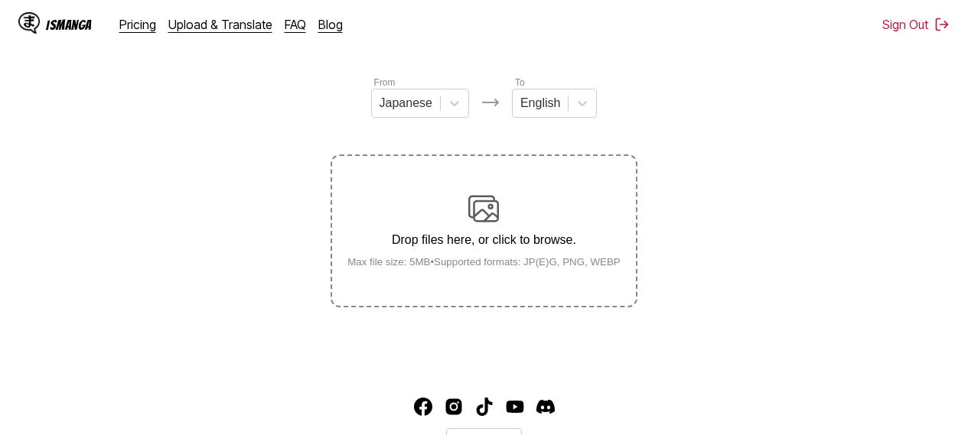
scroll to position [128, 0]
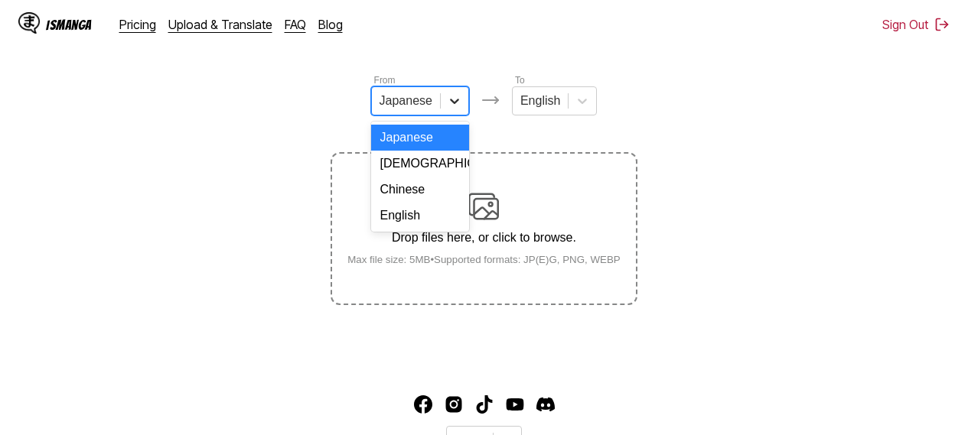
click at [455, 105] on icon at bounding box center [454, 100] width 15 height 15
click at [418, 229] on div "English" at bounding box center [420, 216] width 98 height 26
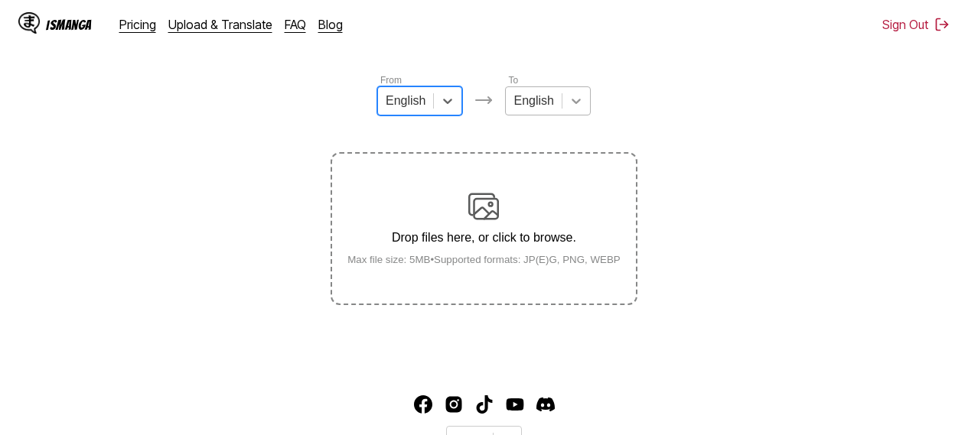
click at [585, 115] on div at bounding box center [576, 101] width 28 height 28
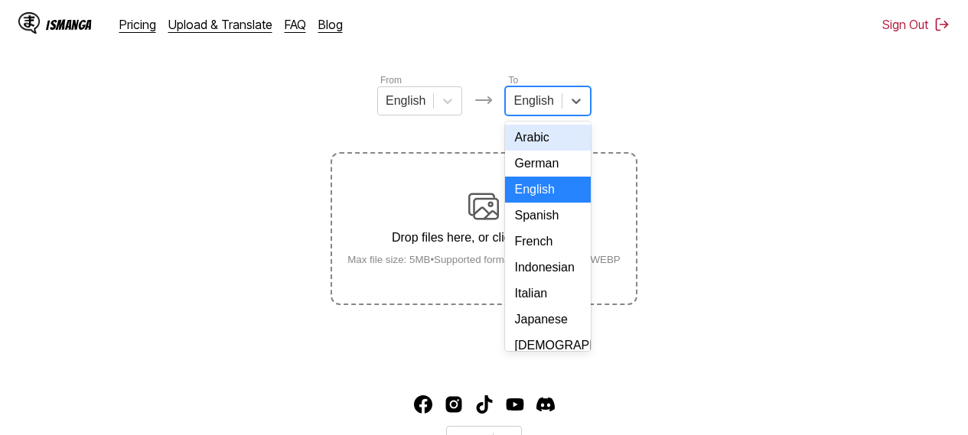
click at [524, 151] on div "Arabic" at bounding box center [547, 138] width 85 height 26
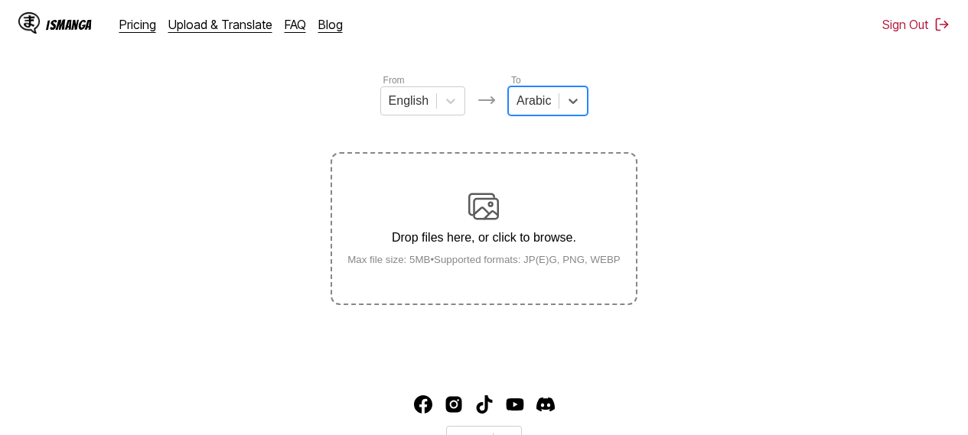
click at [687, 190] on section "From English To option Arabic, selected. Arabic Drop files here, or click to br…" at bounding box center [484, 189] width 944 height 233
click at [489, 207] on img at bounding box center [483, 206] width 31 height 31
click at [0, 0] on input "Drop files here, or click to browse. Max file size: 5MB • Supported formats: JP…" at bounding box center [0, 0] width 0 height 0
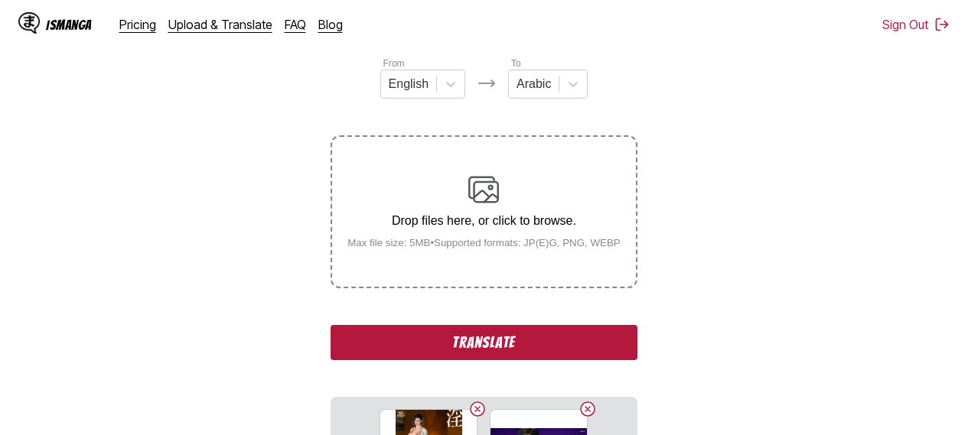
scroll to position [153, 0]
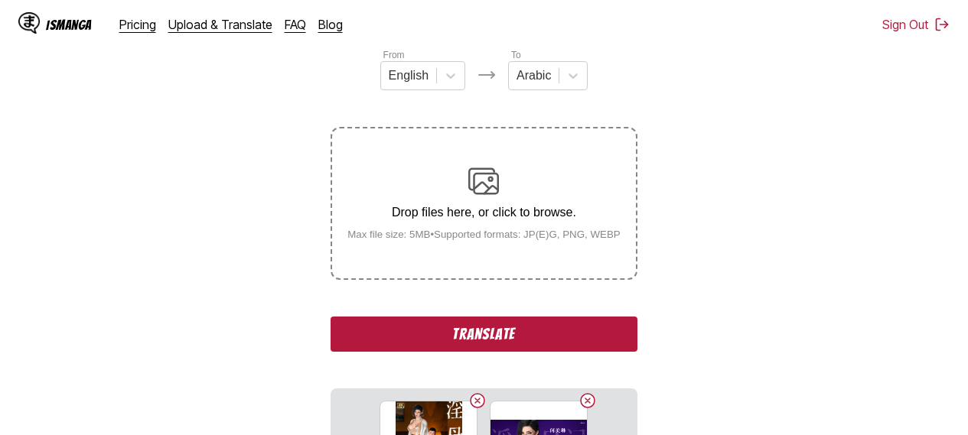
click at [504, 344] on button "Translate" at bounding box center [484, 334] width 306 height 35
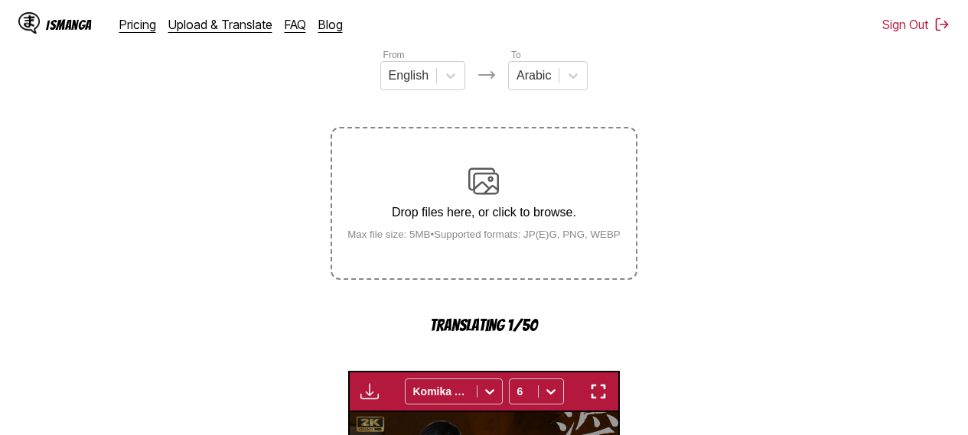
scroll to position [481, 0]
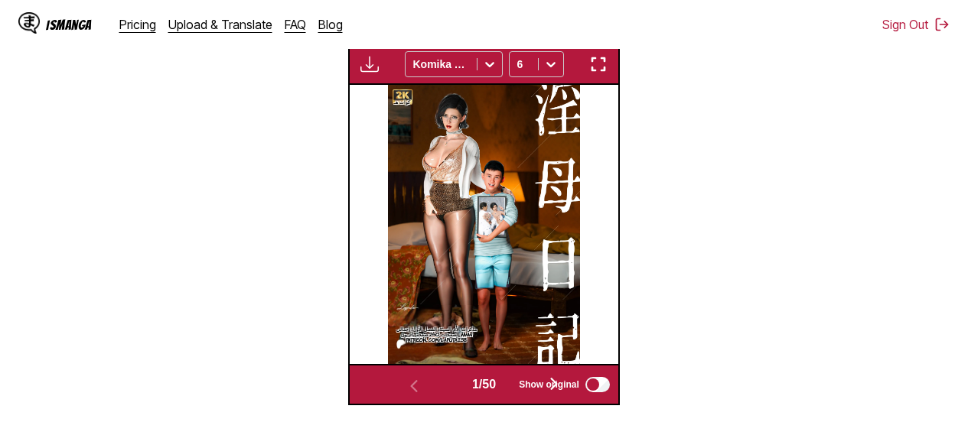
click at [595, 71] on img "button" at bounding box center [598, 64] width 18 height 18
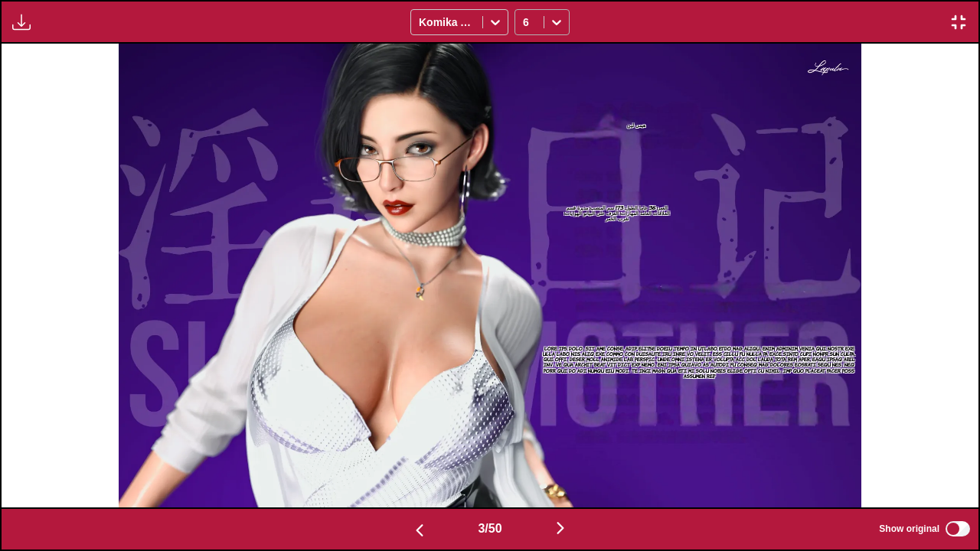
scroll to position [0, 1953]
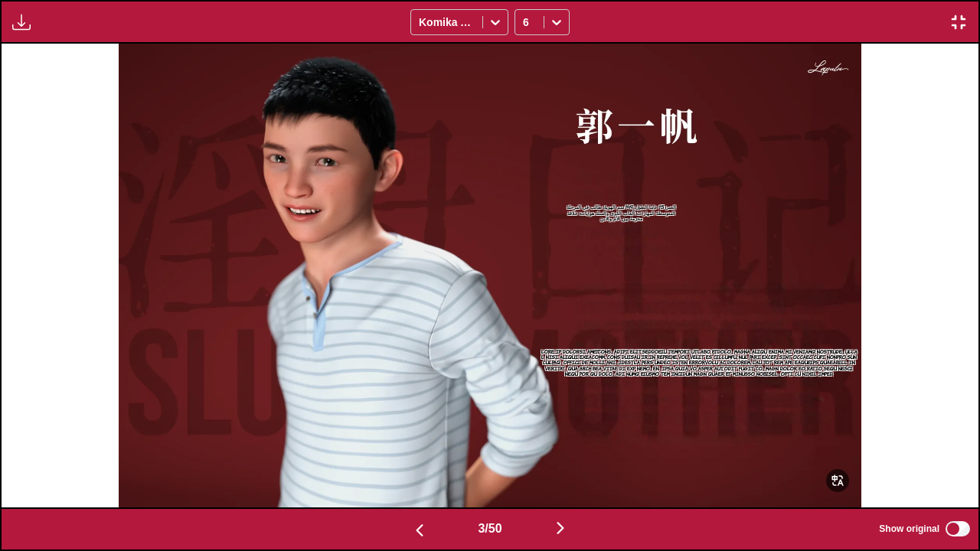
drag, startPoint x: 561, startPoint y: 93, endPoint x: 628, endPoint y: 103, distance: 68.0
click at [628, 103] on img at bounding box center [490, 276] width 742 height 464
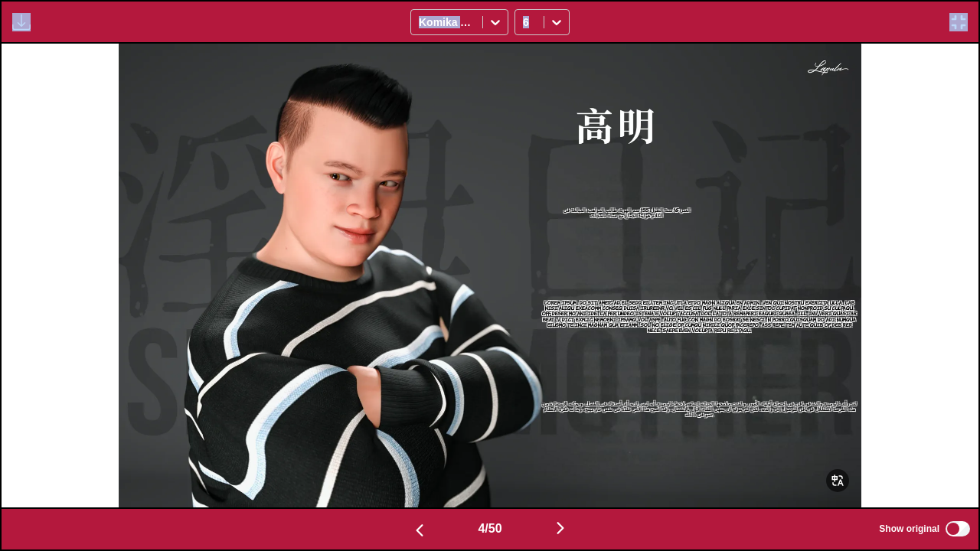
drag, startPoint x: 628, startPoint y: 103, endPoint x: 660, endPoint y: 0, distance: 107.5
click at [660, 0] on div "Waiting for translations to be done... Komika Axis 6" at bounding box center [490, 22] width 980 height 44
click at [721, 13] on div "Waiting for translations to be done... Komika Axis 6" at bounding box center [490, 22] width 980 height 44
click at [961, 25] on img "button" at bounding box center [958, 22] width 18 height 18
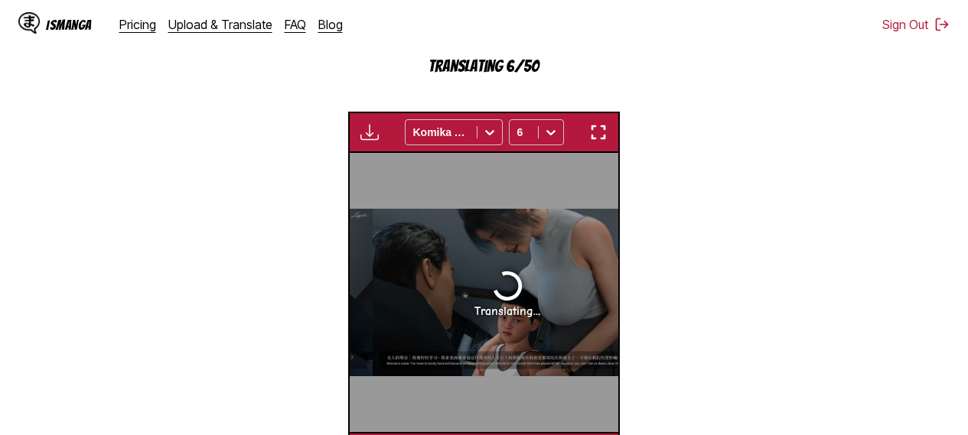
scroll to position [0, 805]
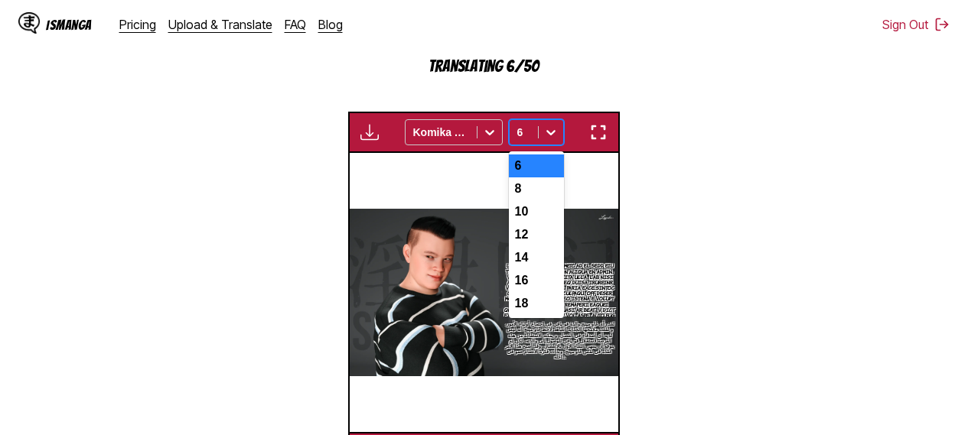
click at [559, 135] on div at bounding box center [551, 132] width 24 height 24
click at [529, 246] on div "12" at bounding box center [536, 234] width 55 height 23
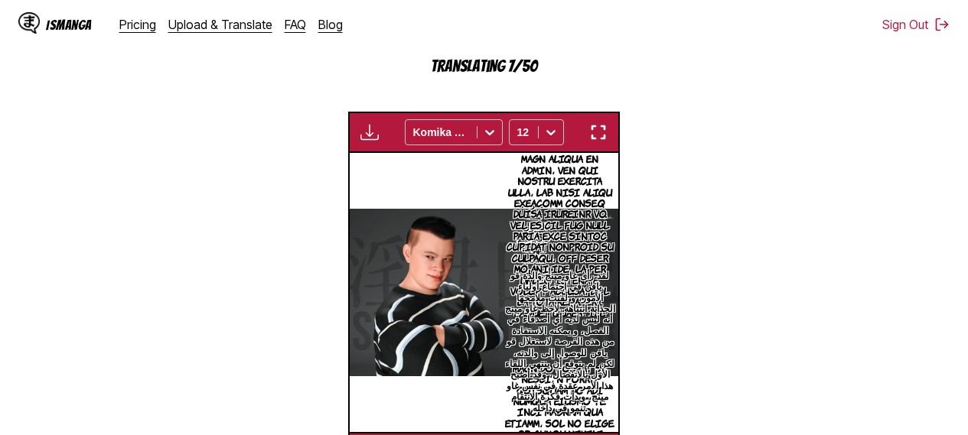
click at [597, 133] on img "button" at bounding box center [598, 132] width 18 height 18
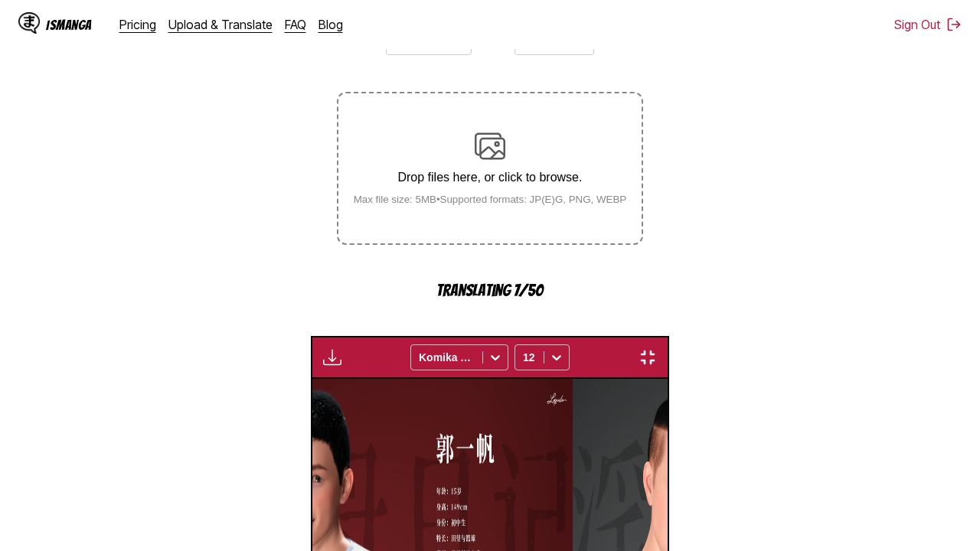
scroll to position [0, 2930]
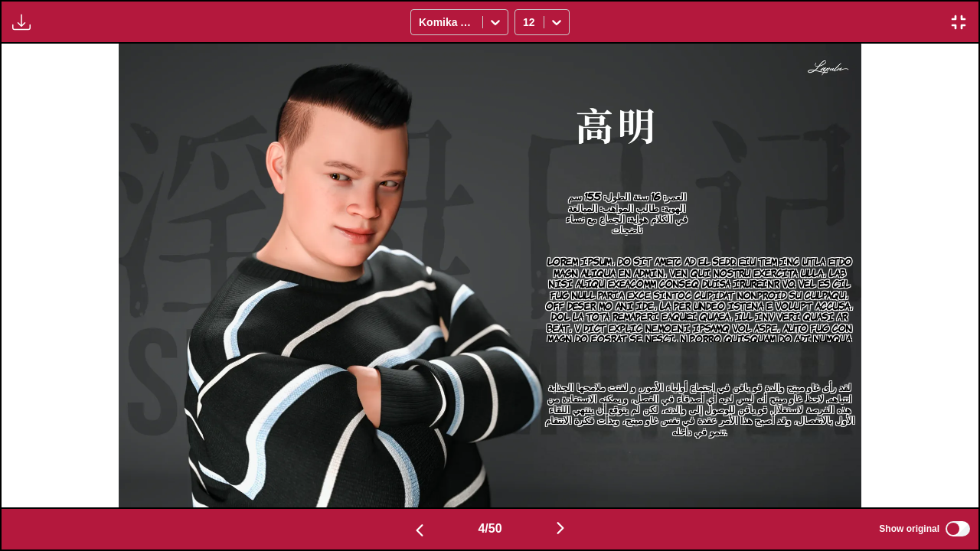
click at [957, 27] on img "button" at bounding box center [958, 22] width 18 height 18
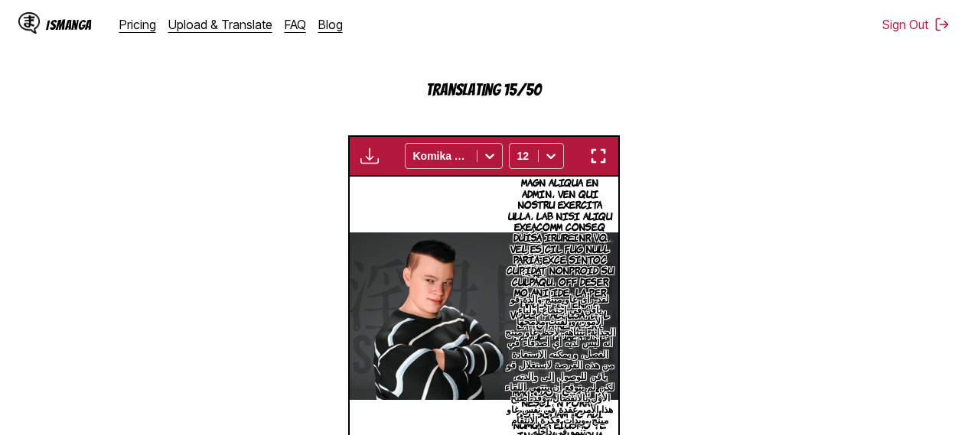
scroll to position [383, 0]
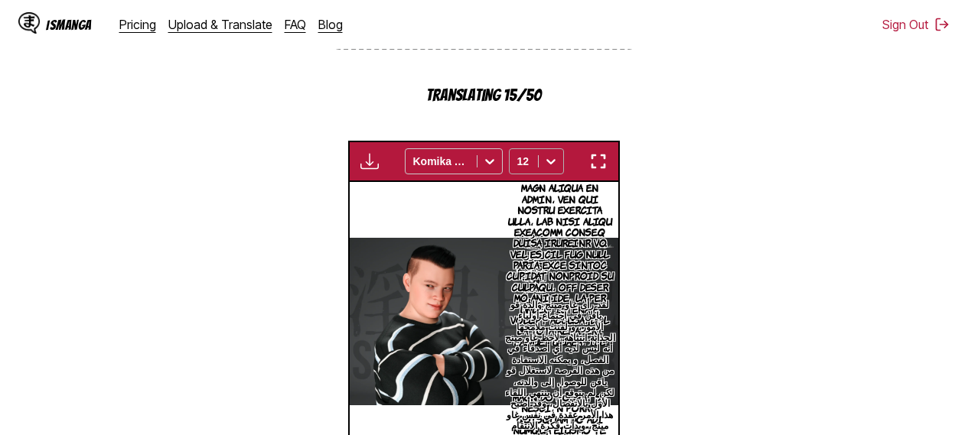
click at [546, 165] on icon at bounding box center [550, 161] width 15 height 15
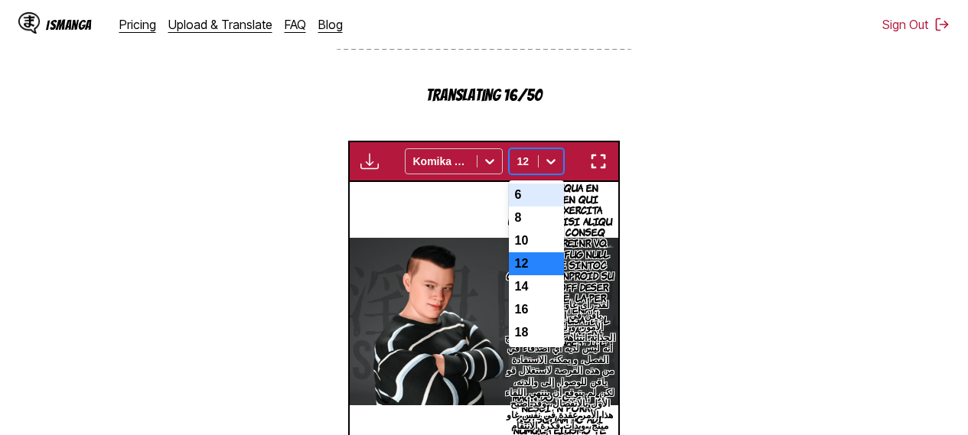
click at [530, 194] on div "6" at bounding box center [536, 195] width 55 height 23
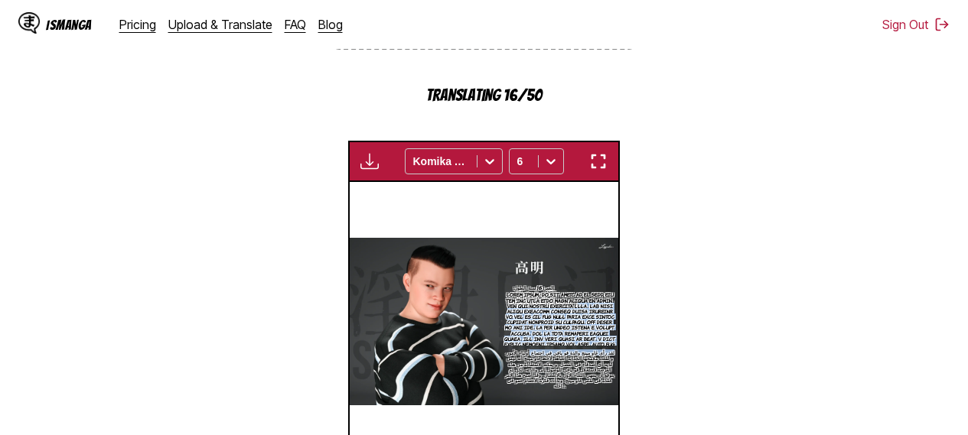
drag, startPoint x: 548, startPoint y: 321, endPoint x: 549, endPoint y: 360, distance: 39.1
click at [549, 360] on article "ﺍﻟﻌﻤﺮ: 16 ﺳﻨﺔ ﺍﻟﻄﻮﻝ: 155 ﺳﻢ ﺍﻟﻬﻮﻳﺔ: ﻃﺎﻟﺐ ﺍﻟﻤﻮﺍﻫﺐ: ﺍﻟﻤﺒﺎﻟﻐﺔ ﻓﻲ ﺍﻟﻜﻼﻡ ﻫﻮﺍﻳﺔ: ﺍﻟﺠﻤ…" at bounding box center [484, 322] width 269 height 168
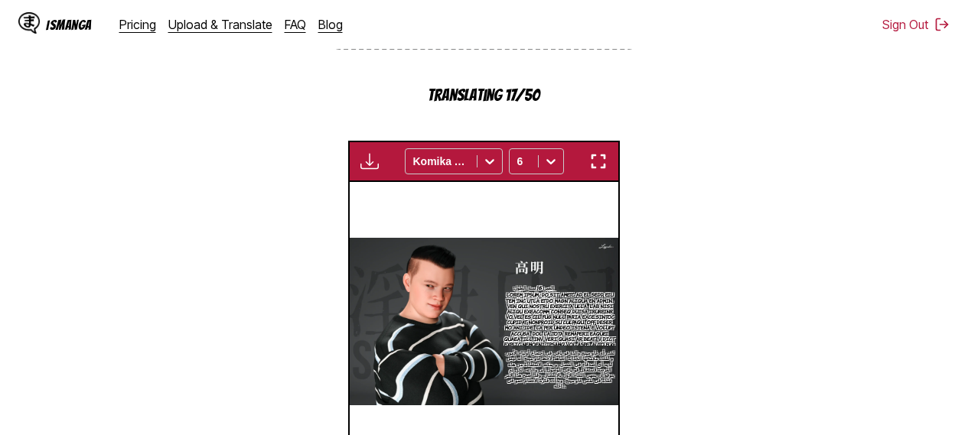
click at [785, 331] on section "From English To Arabic Drop files here, or click to browse. Max file size: 5MB …" at bounding box center [484, 160] width 944 height 686
click at [829, 246] on section "From English To Arabic Drop files here, or click to browse. Max file size: 5MB …" at bounding box center [484, 160] width 944 height 686
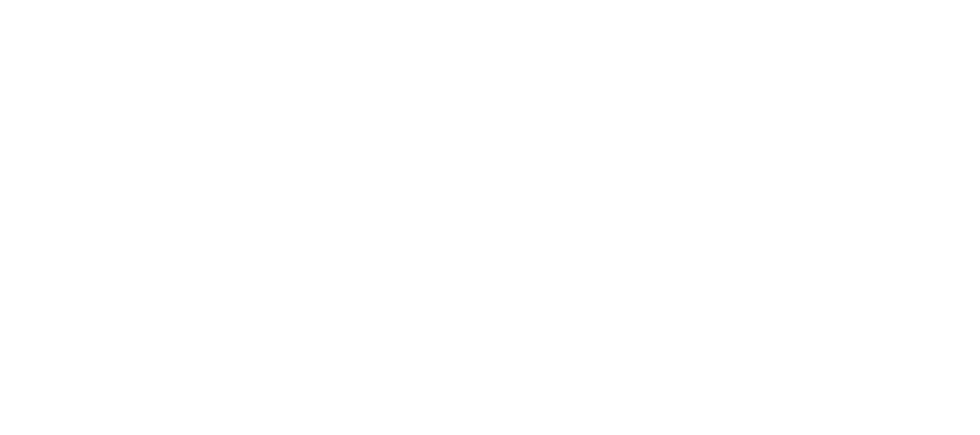
scroll to position [0, 0]
